Goal: Transaction & Acquisition: Purchase product/service

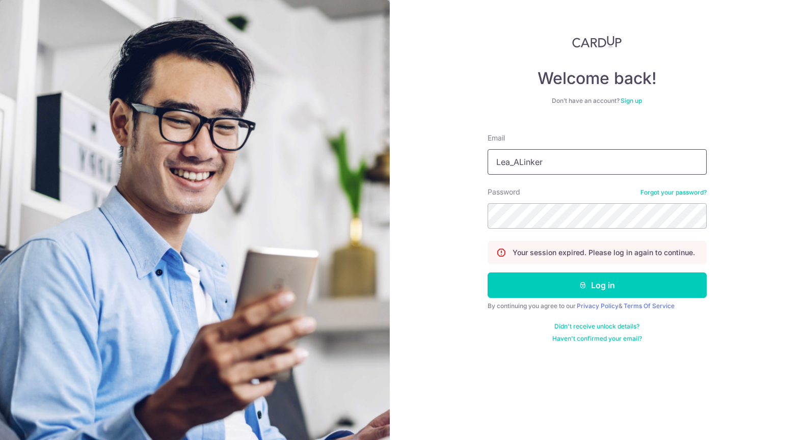
type input "Lea_ALinker@icloud.com"
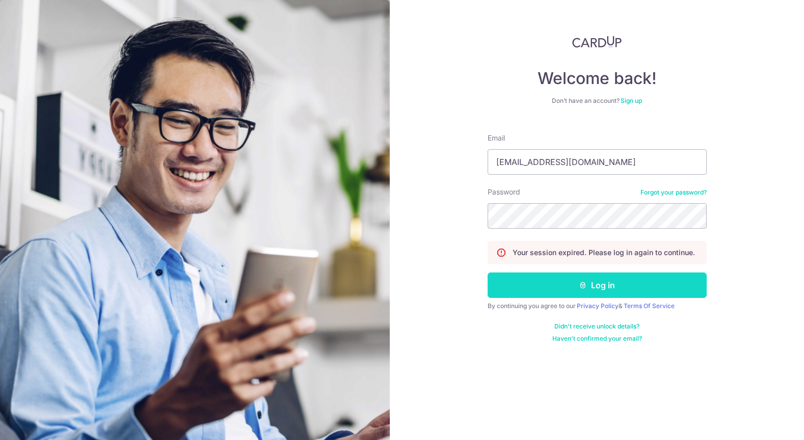
click at [586, 292] on button "Log in" at bounding box center [597, 285] width 219 height 25
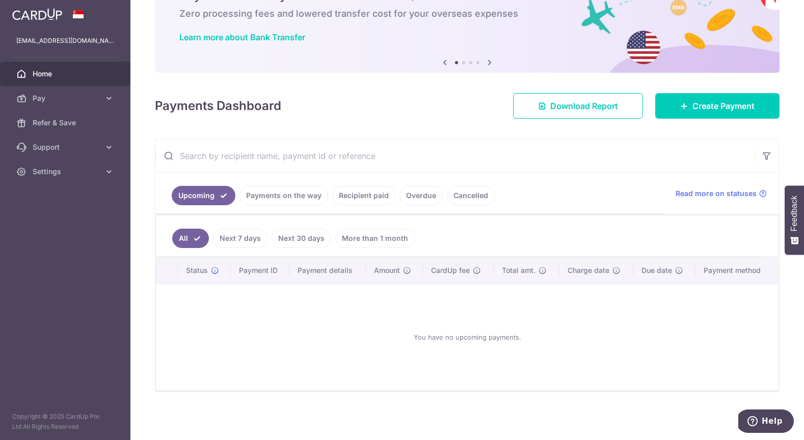
scroll to position [58, 0]
click at [52, 96] on span "Pay" at bounding box center [66, 98] width 67 height 10
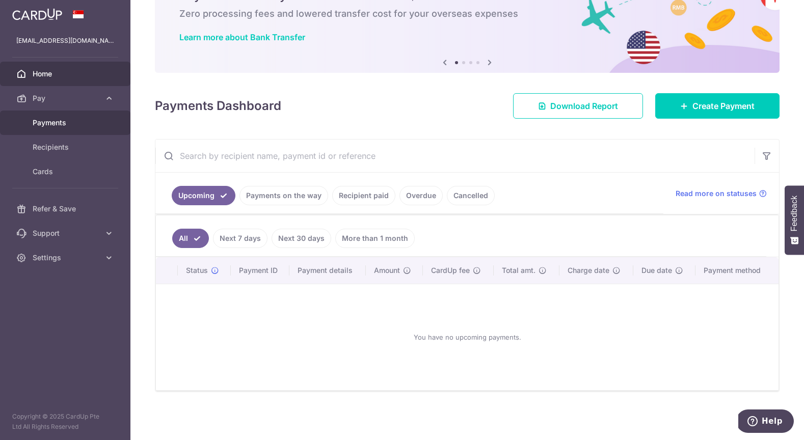
click at [47, 122] on span "Payments" at bounding box center [66, 123] width 67 height 10
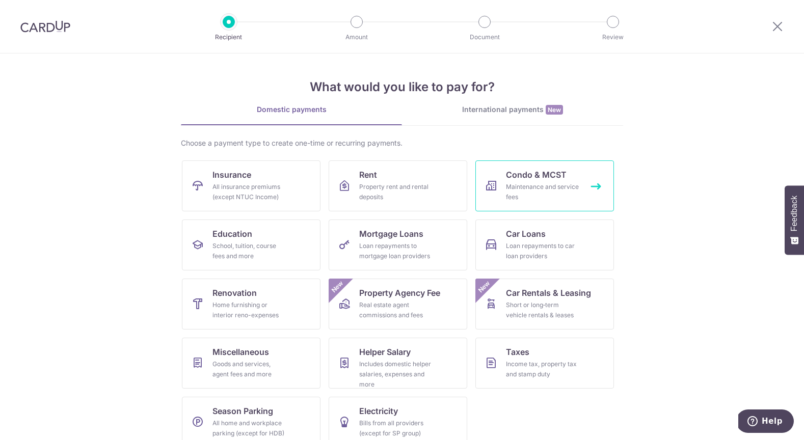
click at [536, 183] on div "Maintenance and service fees" at bounding box center [542, 192] width 73 height 20
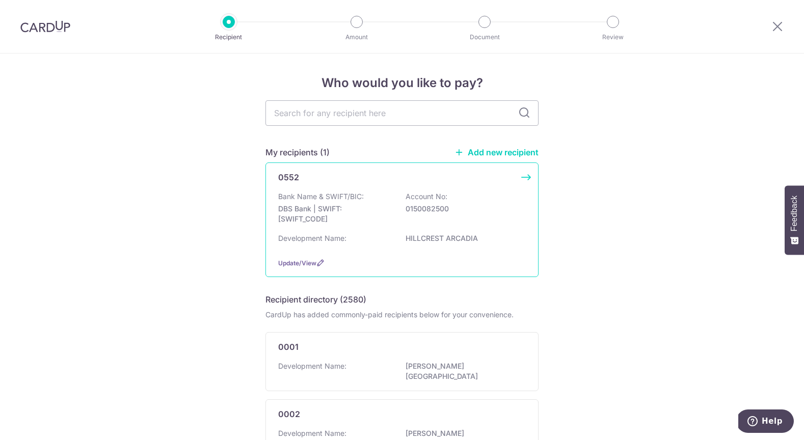
click at [437, 250] on div "Development Name: HILLCREST ARCADIA" at bounding box center [402, 241] width 248 height 16
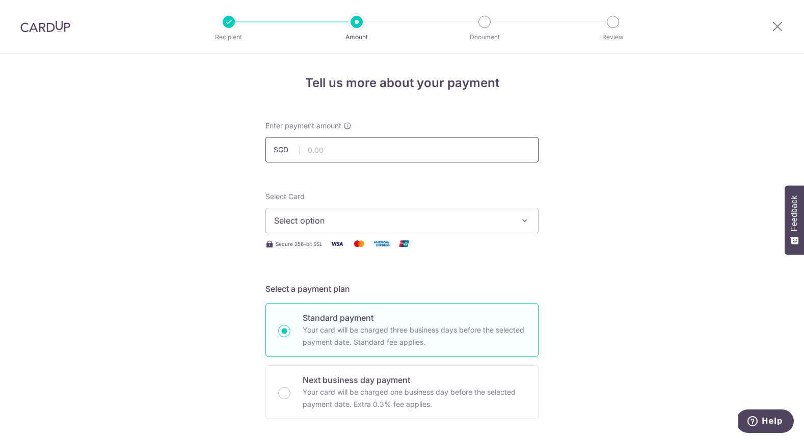
click at [357, 153] on input "text" at bounding box center [401, 149] width 273 height 25
type input "2,158.20"
click at [460, 220] on span "Select option" at bounding box center [392, 220] width 237 height 12
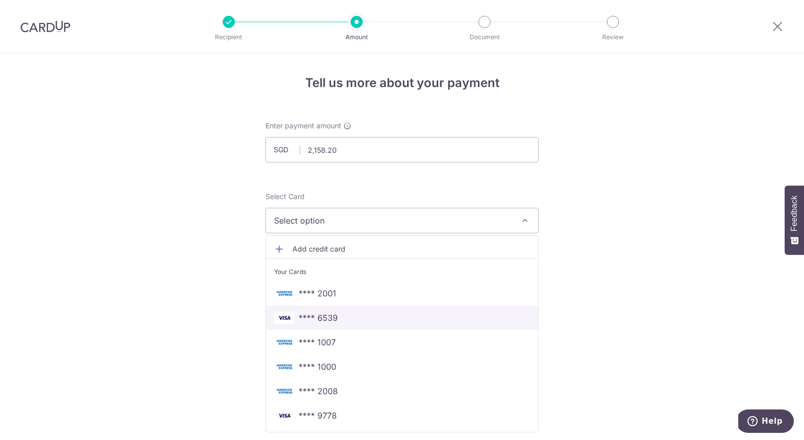
click at [310, 322] on span "**** 6539" at bounding box center [318, 318] width 39 height 12
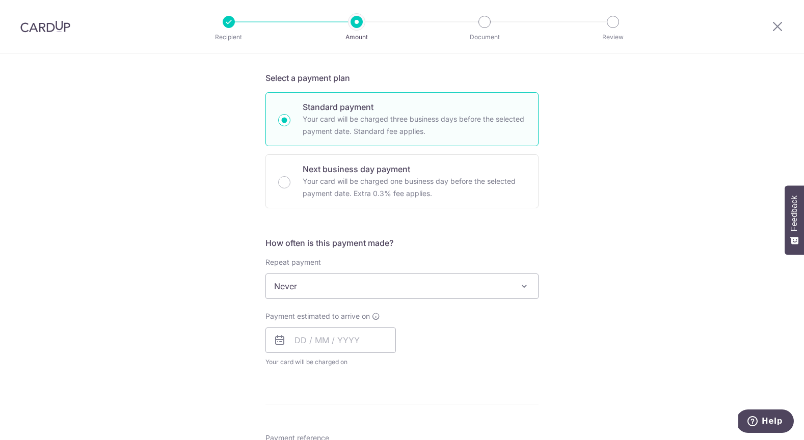
scroll to position [237, 0]
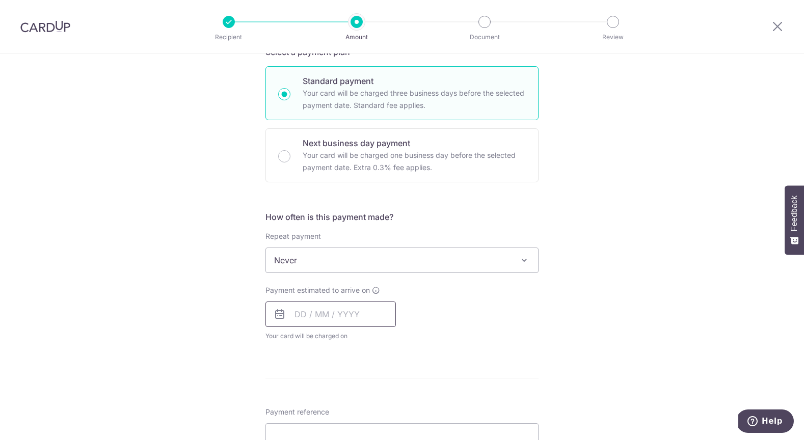
click at [288, 314] on input "text" at bounding box center [330, 314] width 130 height 25
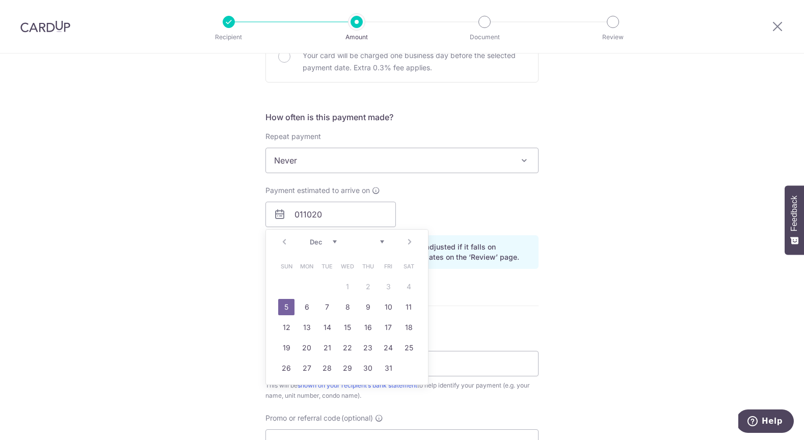
scroll to position [354, 0]
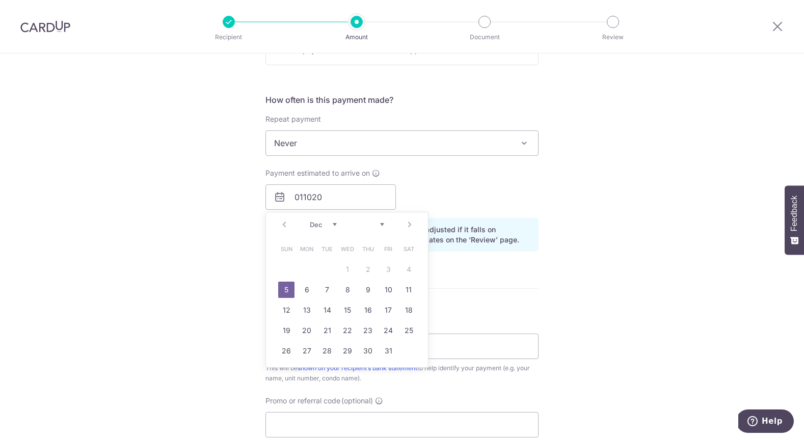
click at [630, 332] on div "Tell us more about your payment Enter payment amount SGD 2,158.20 2158.20 Selec…" at bounding box center [402, 173] width 804 height 949
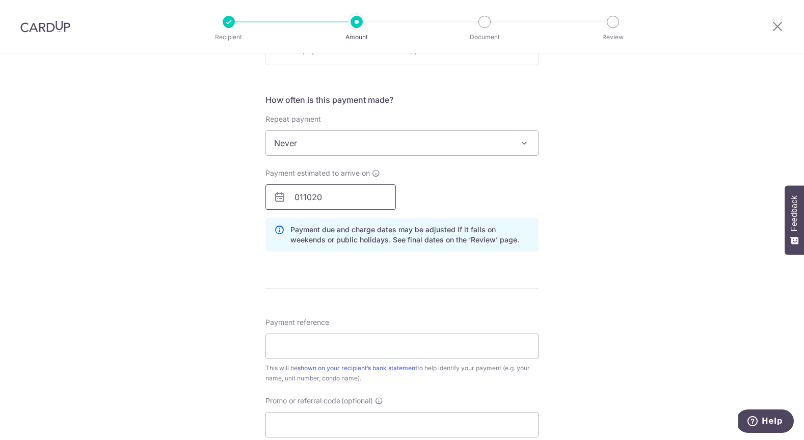
click at [348, 195] on input "011020" at bounding box center [330, 196] width 130 height 25
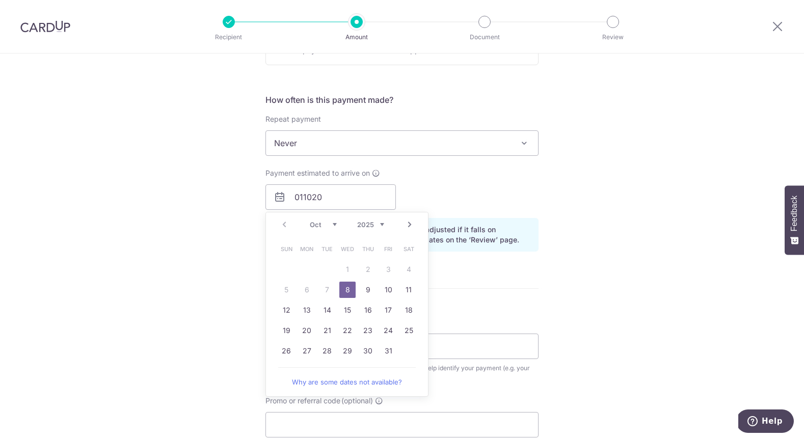
click at [346, 286] on link "8" at bounding box center [347, 290] width 16 height 16
type input "08/10/2025"
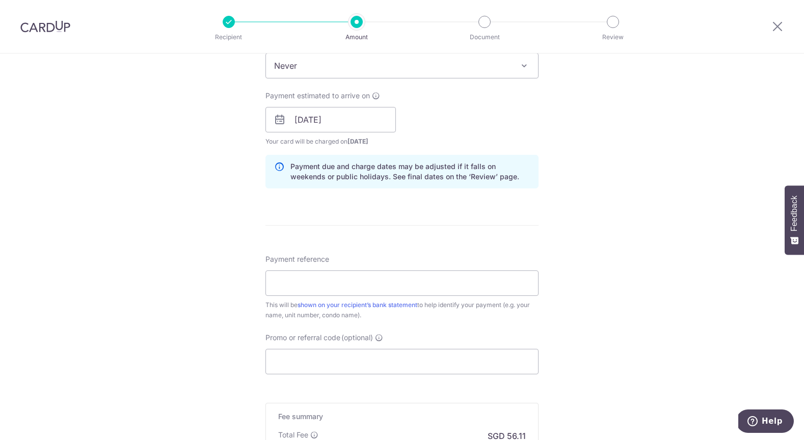
scroll to position [437, 0]
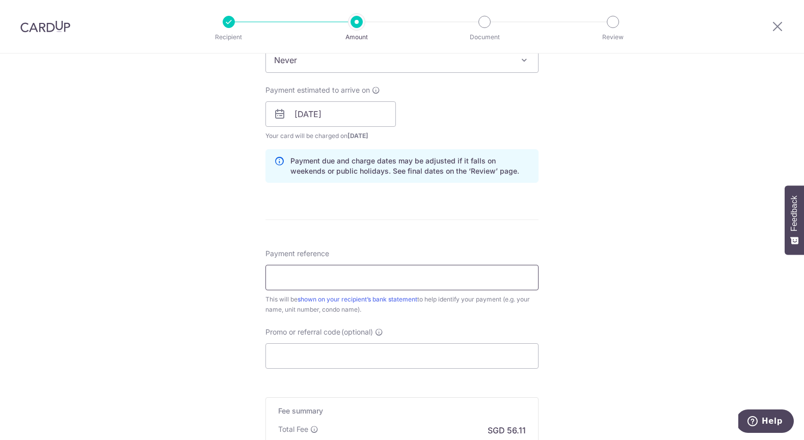
click at [371, 280] on input "Payment reference" at bounding box center [401, 277] width 273 height 25
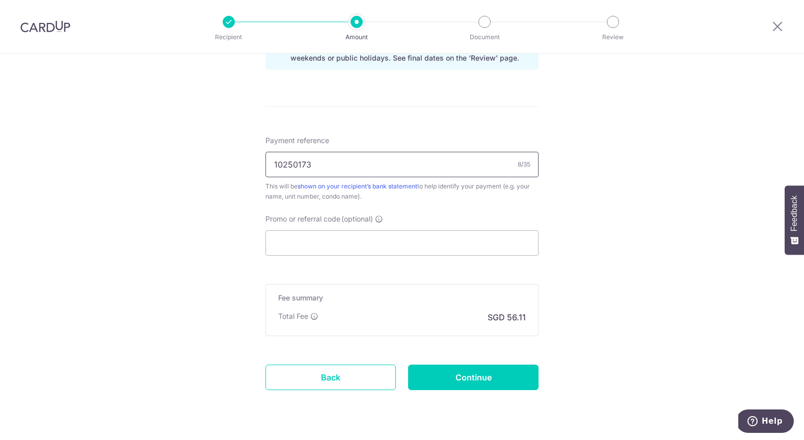
scroll to position [567, 0]
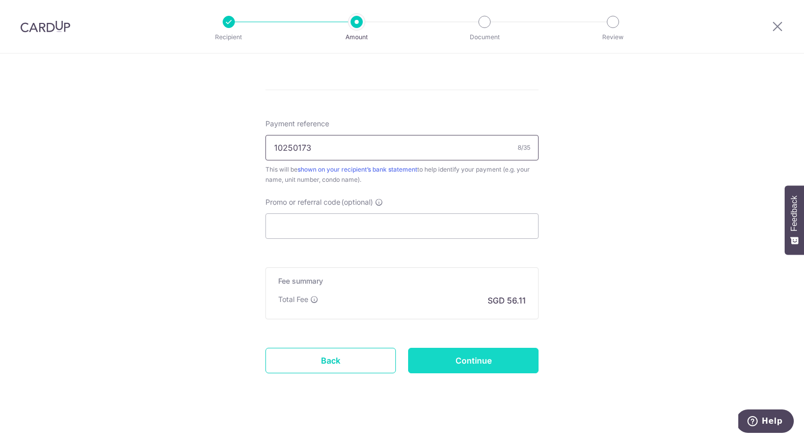
type input "10250173"
click at [481, 364] on input "Continue" at bounding box center [473, 360] width 130 height 25
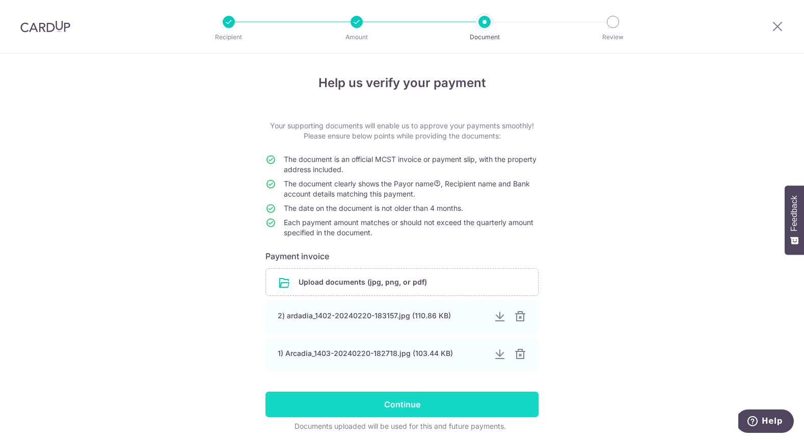
click at [424, 415] on input "Continue" at bounding box center [401, 404] width 273 height 25
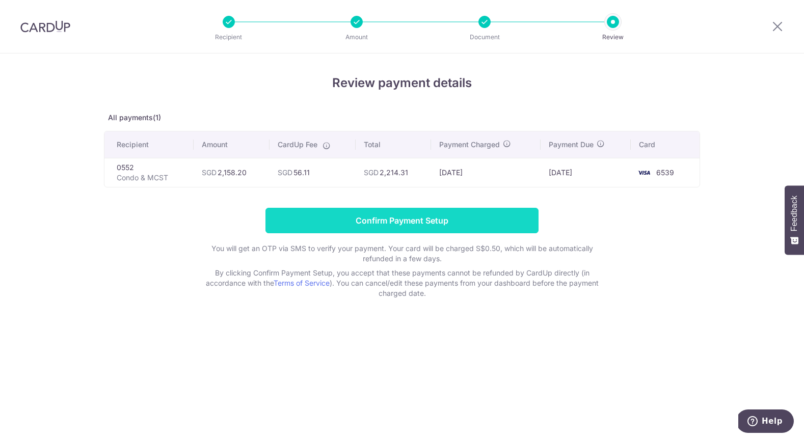
click at [489, 224] on input "Confirm Payment Setup" at bounding box center [401, 220] width 273 height 25
